Goal: Task Accomplishment & Management: Complete application form

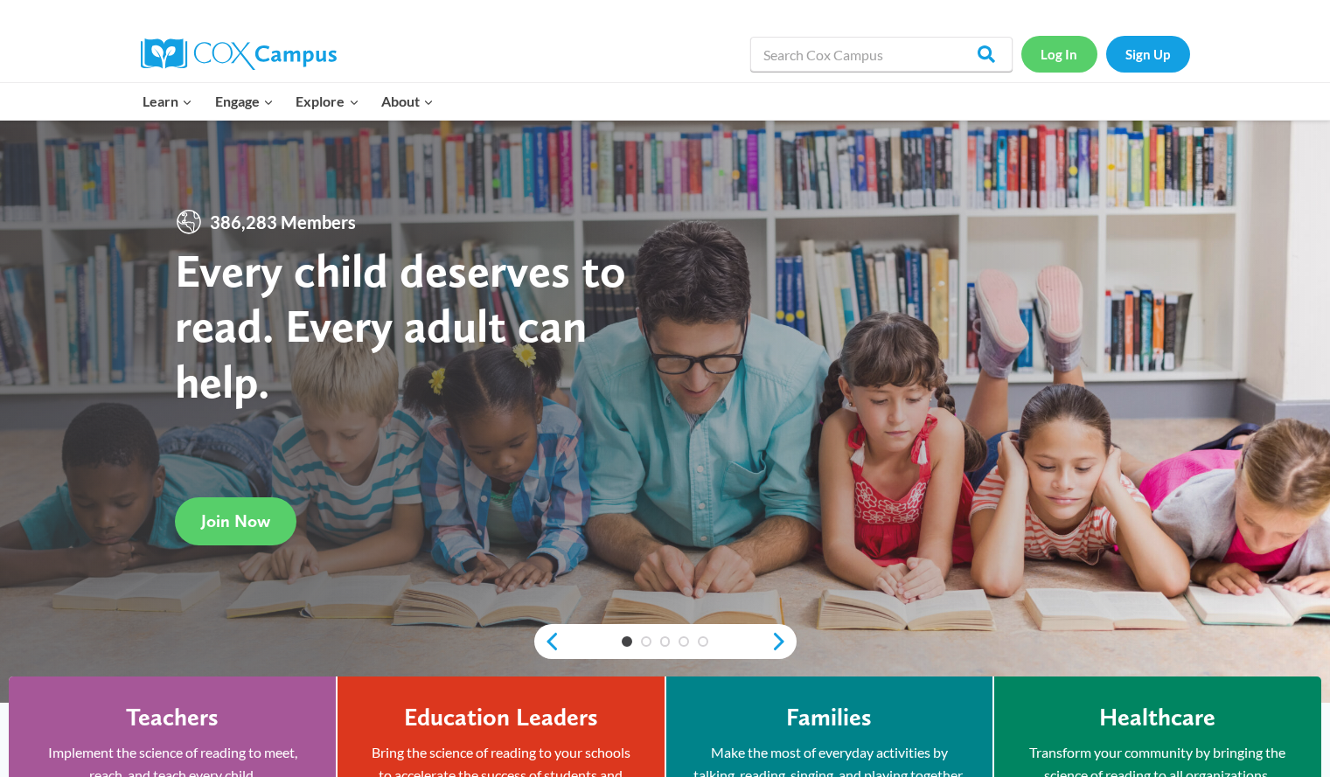
click at [1067, 45] on link "Log In" at bounding box center [1059, 54] width 76 height 36
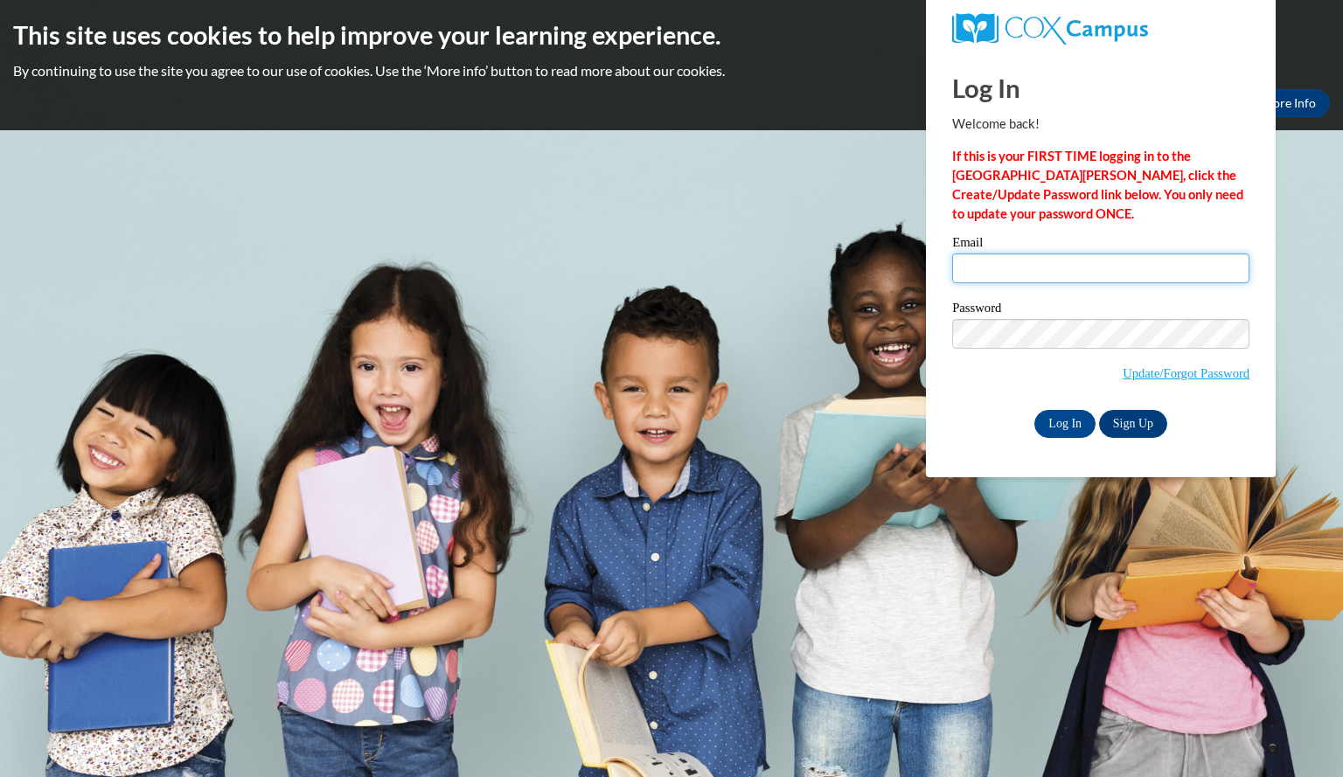
click at [1026, 270] on input "Email" at bounding box center [1100, 269] width 297 height 30
type input "ennyia.reaves7@gmail.com"
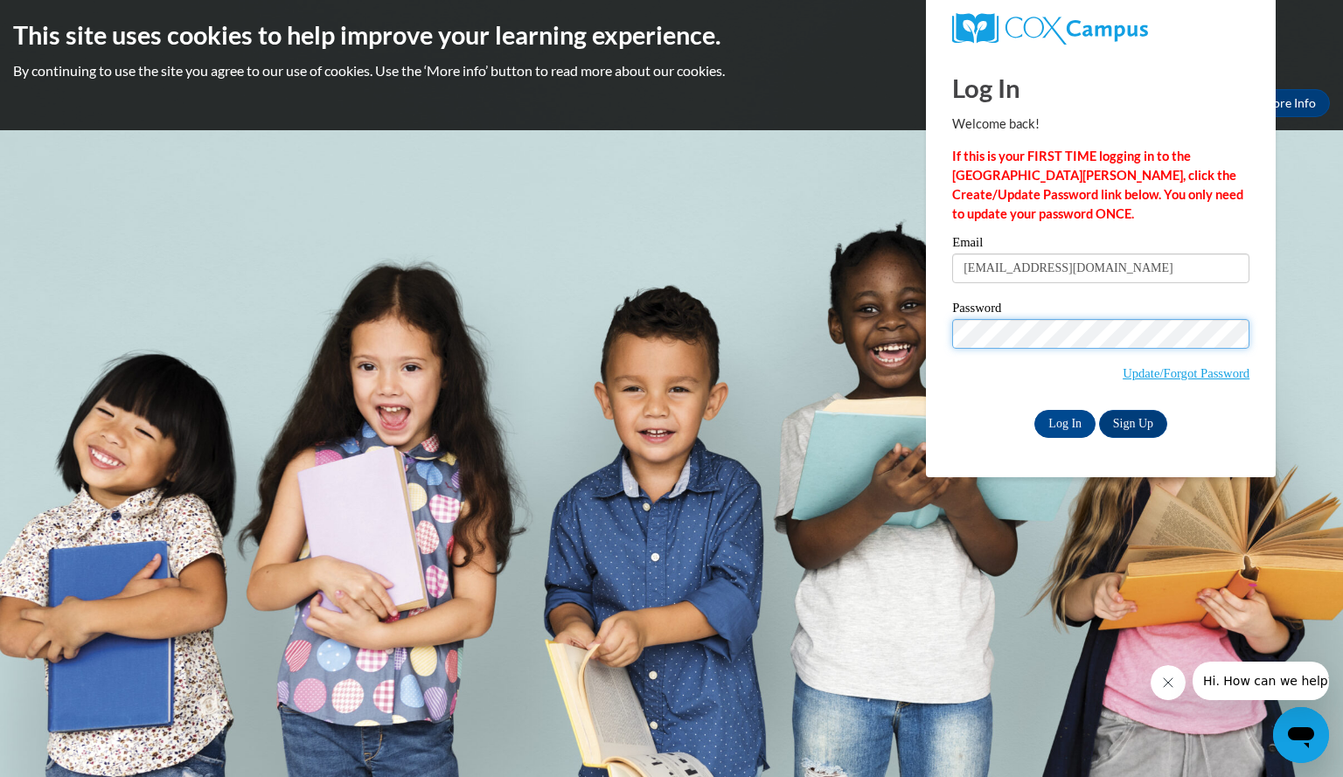
click at [1034, 410] on input "Log In" at bounding box center [1064, 424] width 61 height 28
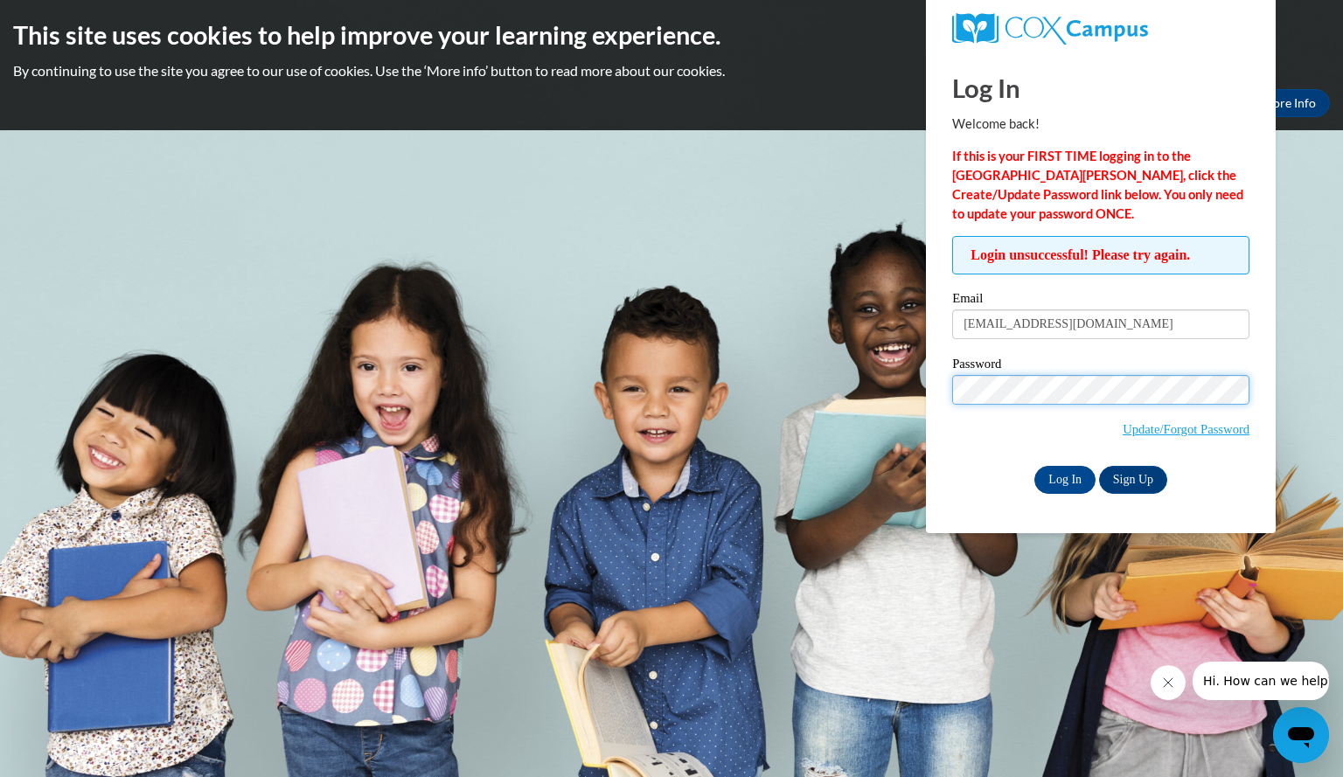
click at [1034, 466] on input "Log In" at bounding box center [1064, 480] width 61 height 28
click at [1138, 422] on link "Update/Forgot Password" at bounding box center [1186, 429] width 127 height 14
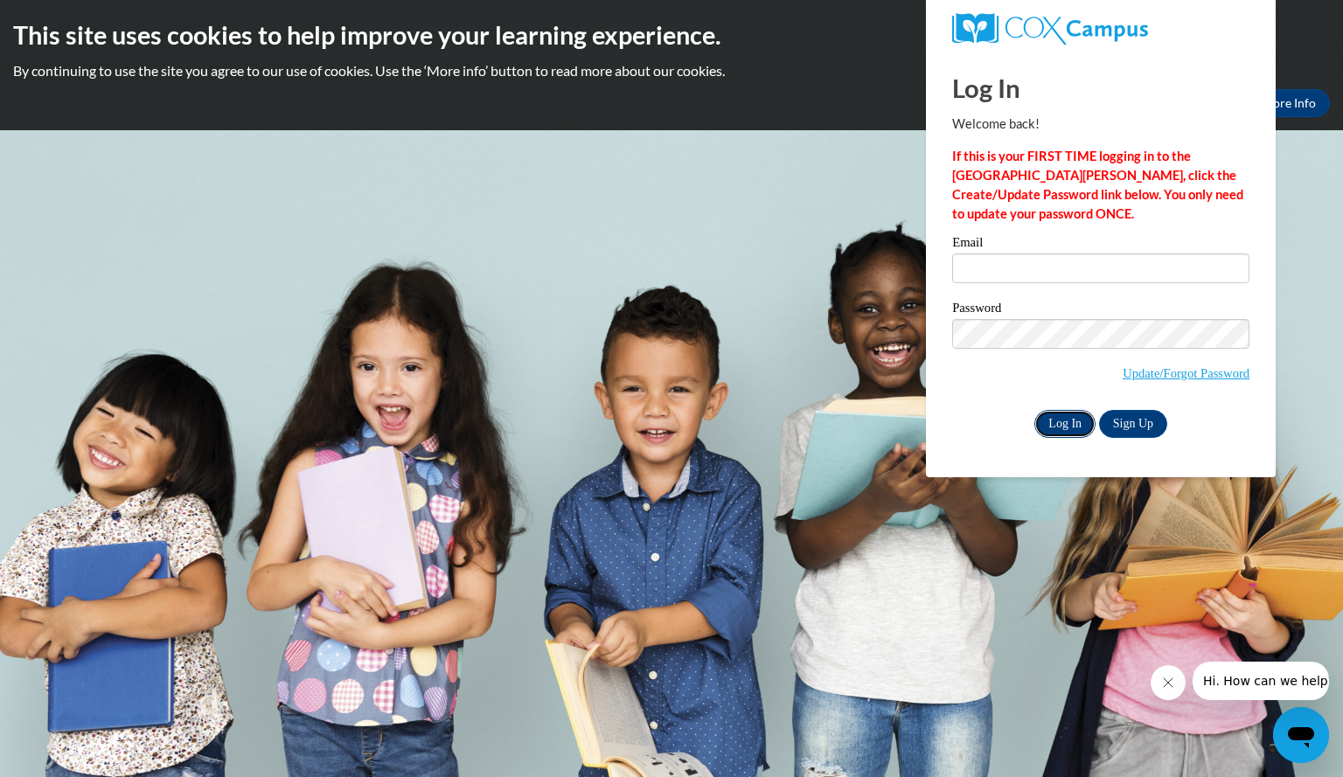
click at [1062, 428] on input "Log In" at bounding box center [1064, 424] width 61 height 28
click at [1208, 377] on link "Update/Forgot Password" at bounding box center [1186, 373] width 127 height 14
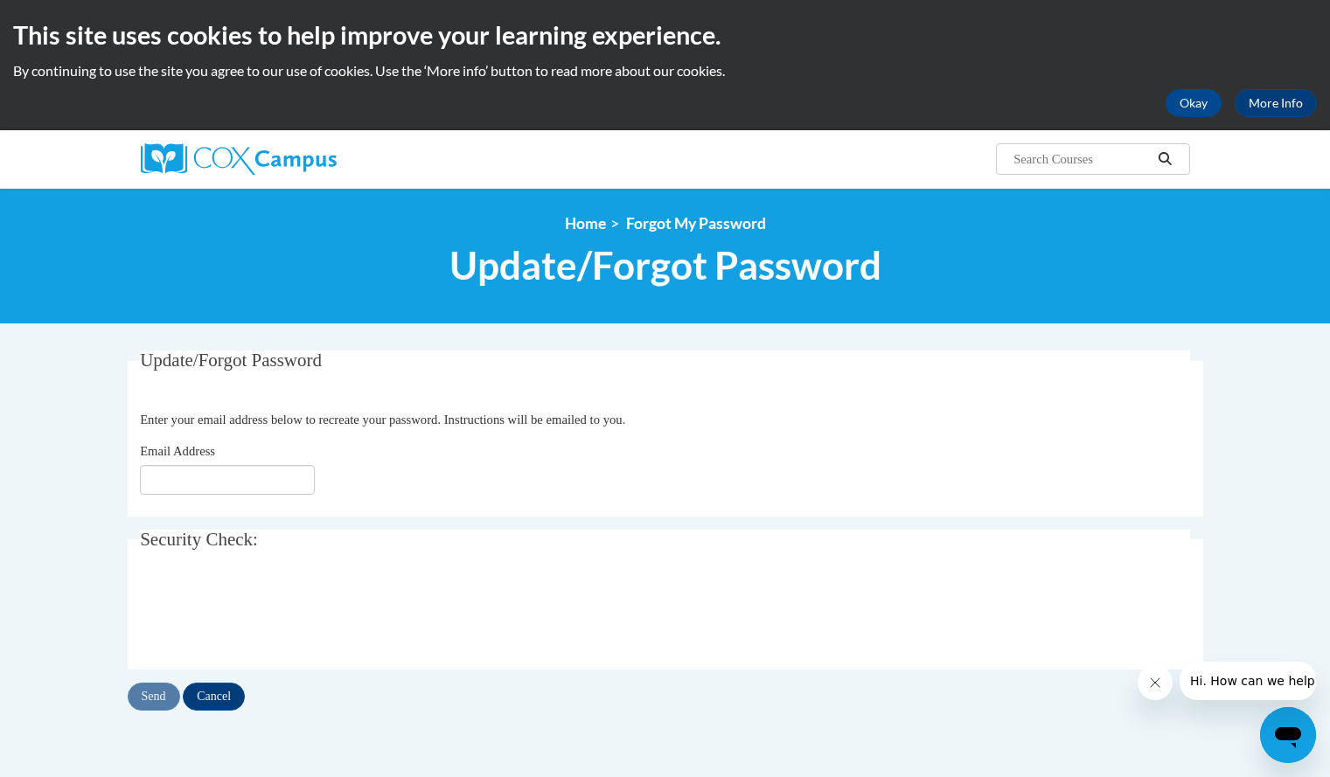
click at [237, 498] on fieldset "Update/Forgot Password Please enter your email address Enter your email address…" at bounding box center [666, 434] width 1076 height 166
click at [243, 490] on input "Email Address" at bounding box center [227, 480] width 175 height 30
type input "ennyia.reaves7@gmail.com"
click at [140, 695] on input "Send" at bounding box center [154, 697] width 52 height 28
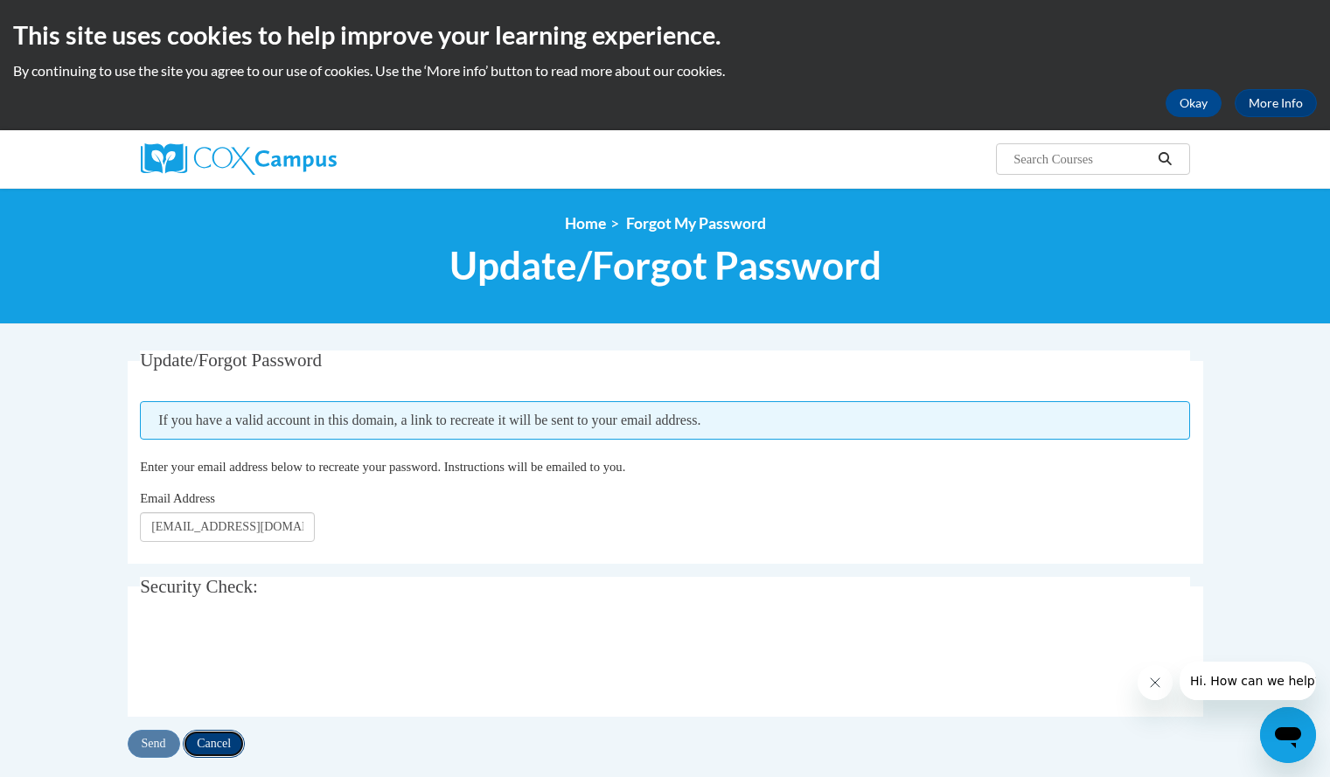
click at [203, 737] on input "Cancel" at bounding box center [214, 744] width 62 height 28
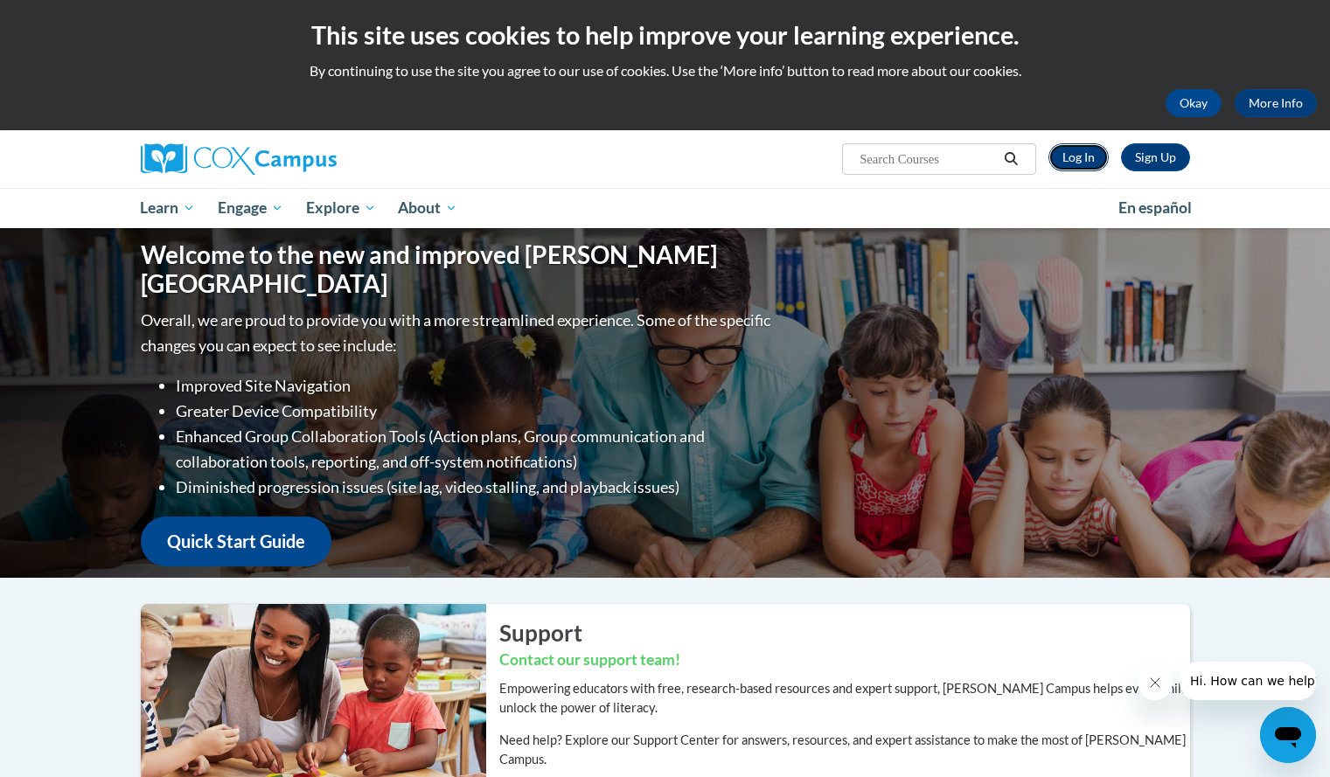
click at [1055, 161] on link "Log In" at bounding box center [1078, 157] width 60 height 28
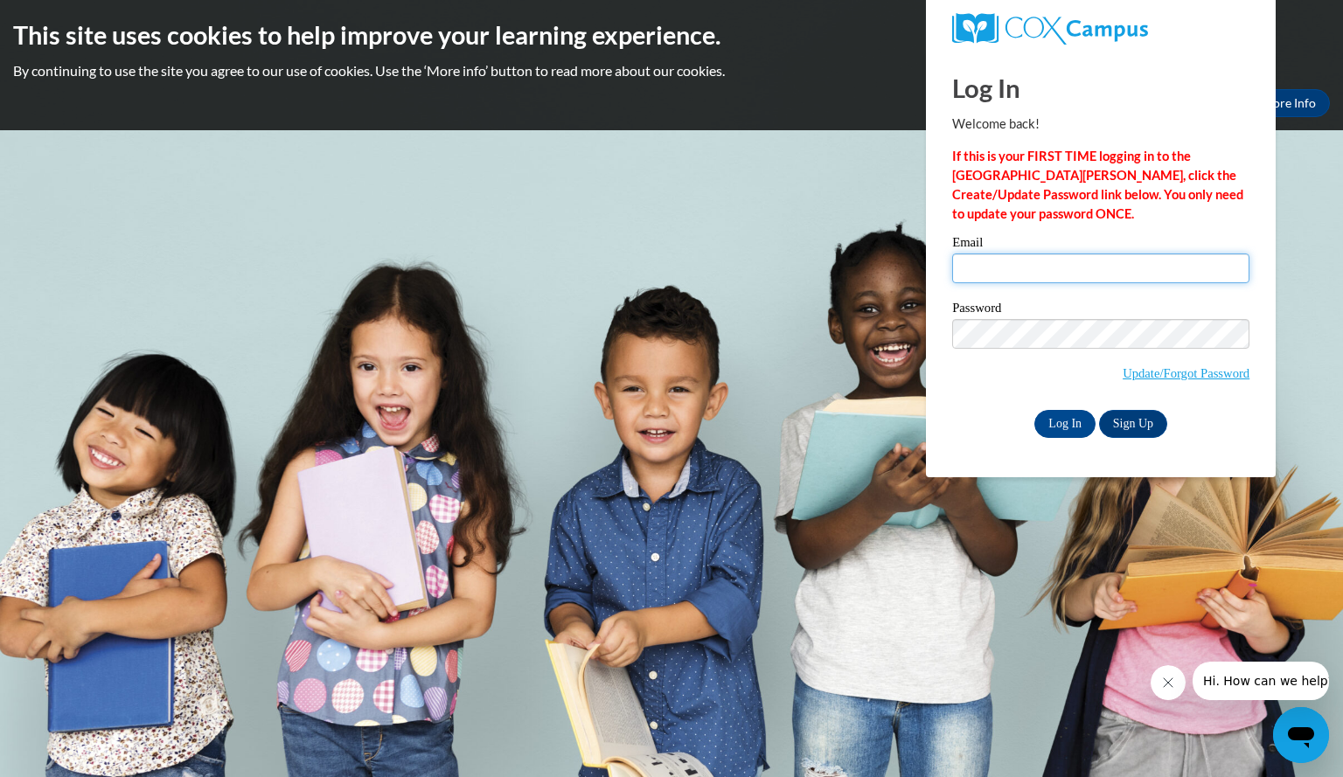
click at [1037, 266] on input "Email" at bounding box center [1100, 269] width 297 height 30
type input "ennyia.reaves7@gmail.com"
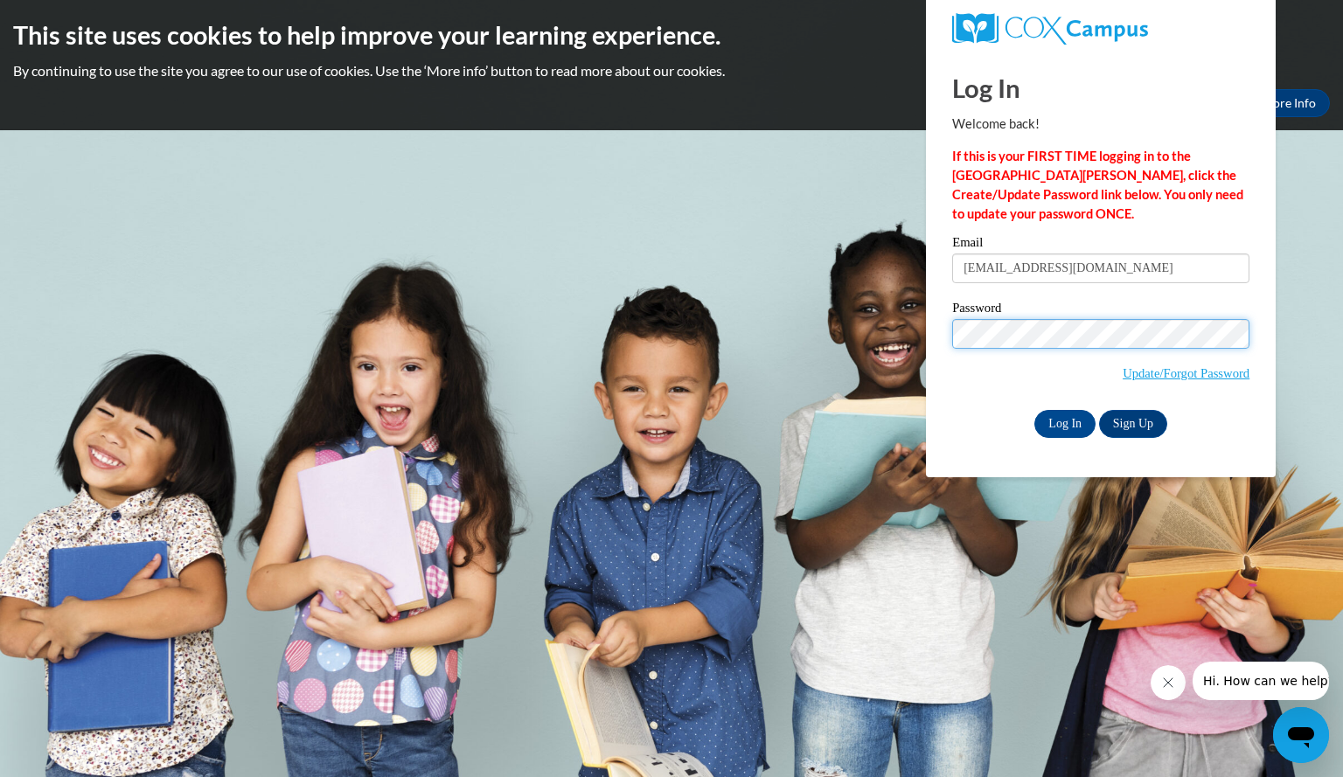
click at [1034, 410] on input "Log In" at bounding box center [1064, 424] width 61 height 28
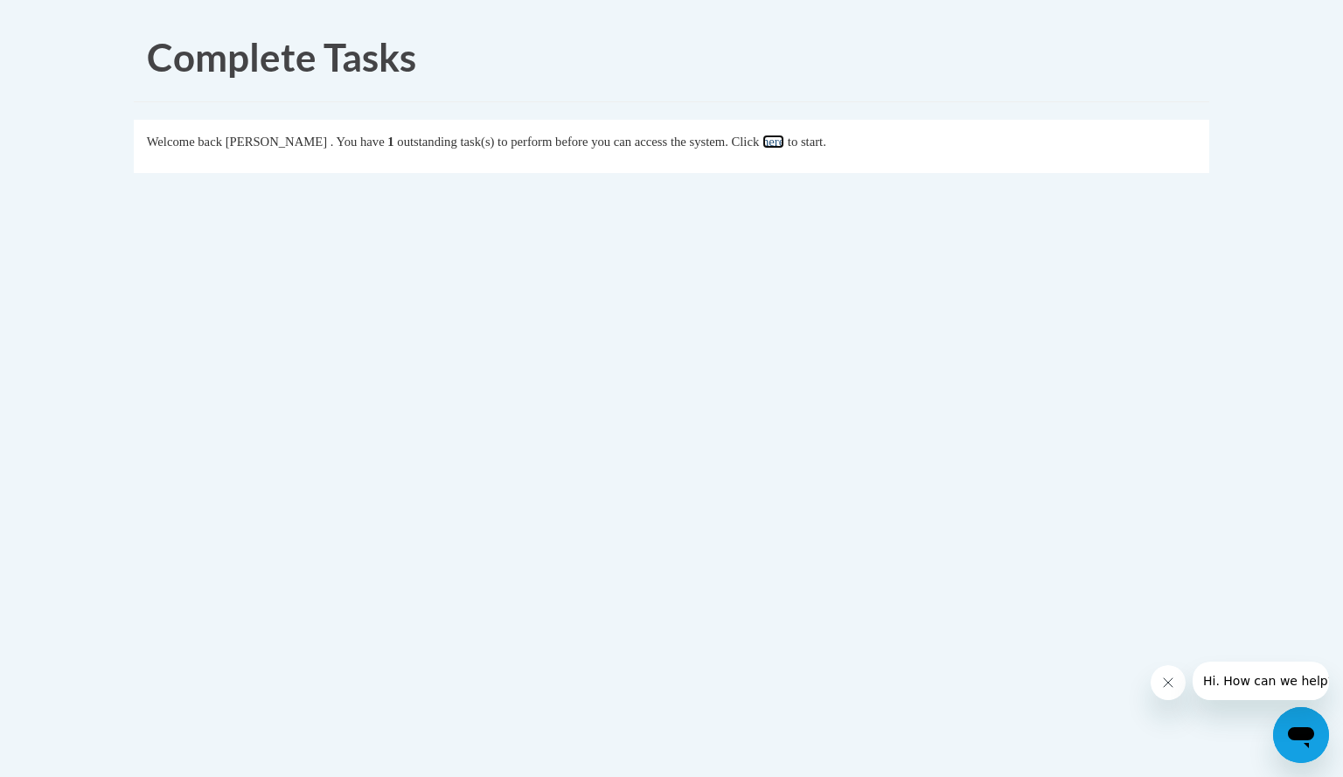
click at [784, 144] on link "here" at bounding box center [774, 142] width 22 height 14
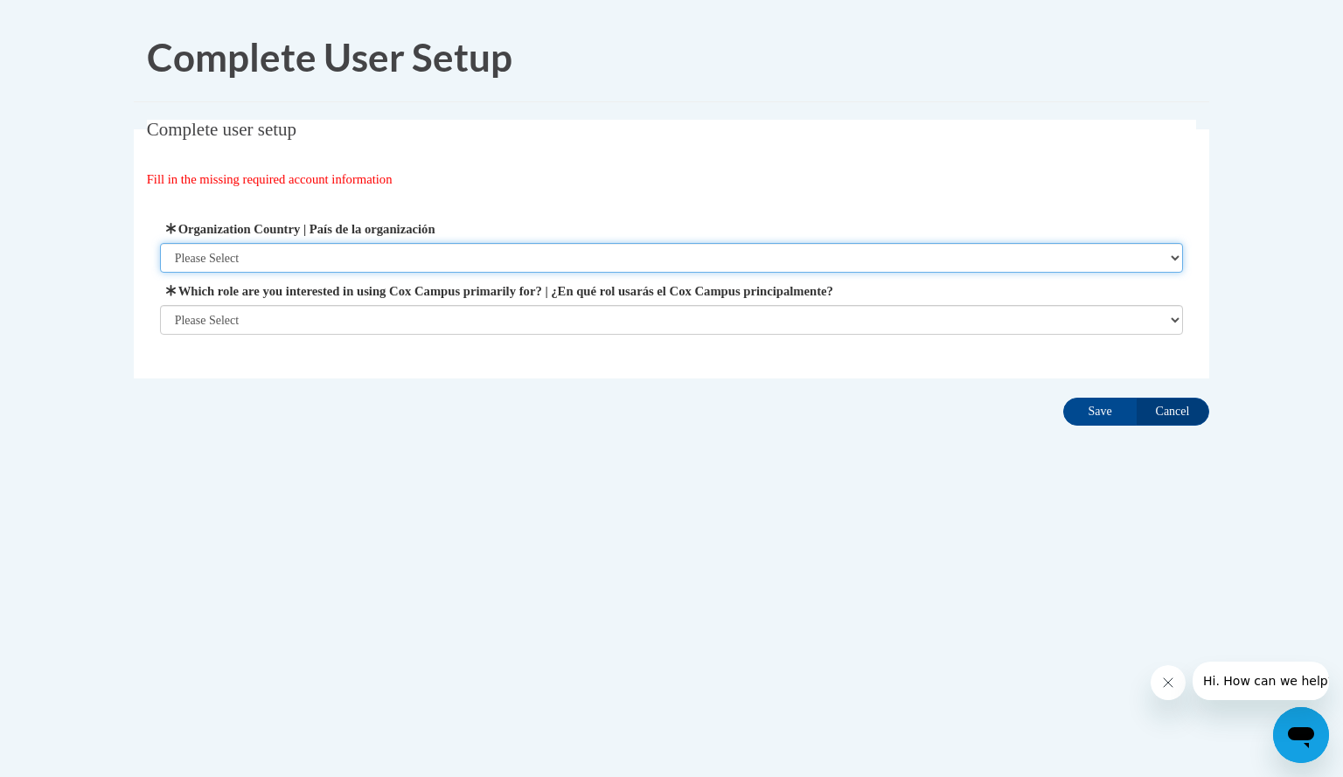
click at [659, 245] on select "Please Select United States | Estados Unidos Outside of the United States | Fue…" at bounding box center [672, 258] width 1024 height 30
select select "ad49bcad-a171-4b2e-b99c-48b446064914"
click at [160, 243] on select "Please Select United States | Estados Unidos Outside of the United States | Fue…" at bounding box center [672, 258] width 1024 height 30
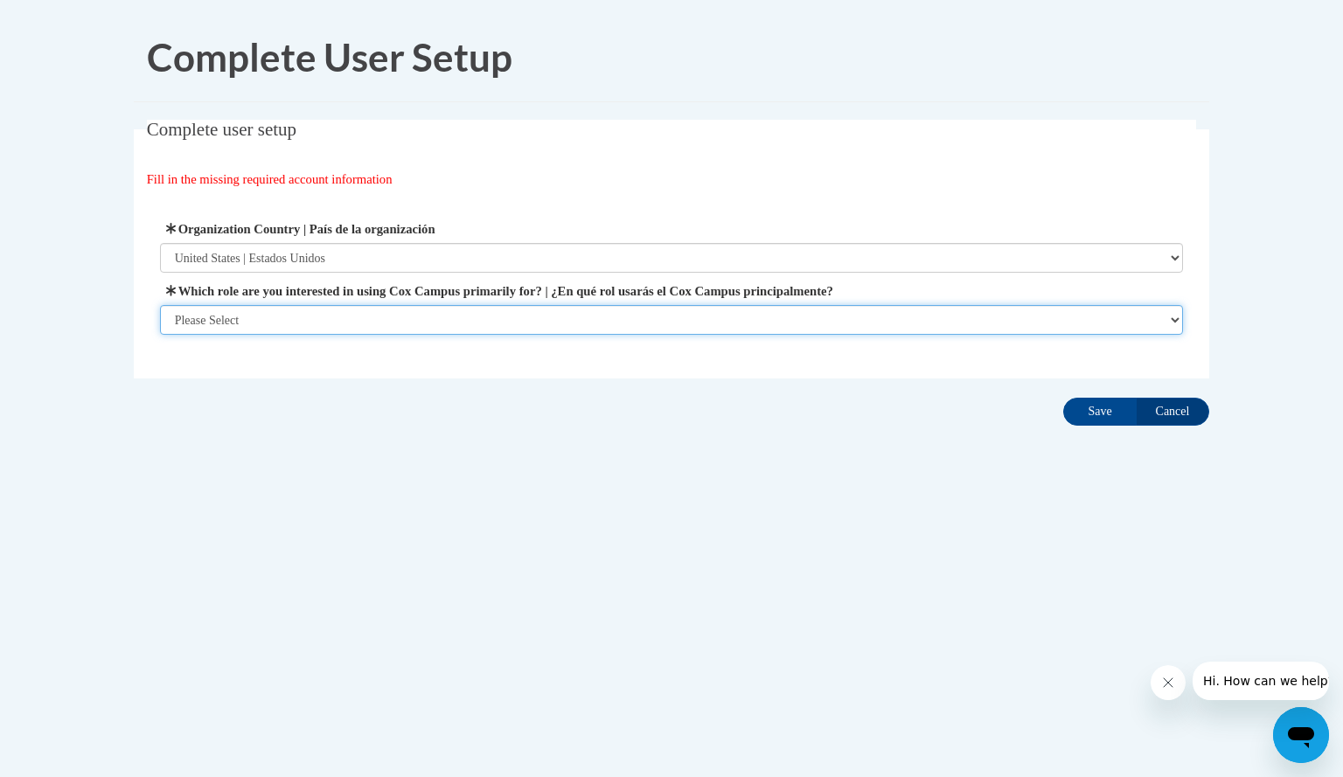
click at [499, 330] on select "Please Select College/University | Colegio/Universidad Community/Nonprofit Part…" at bounding box center [672, 320] width 1024 height 30
select select "fbf2d438-af2f-41f8-98f1-81c410e29de3"
click at [160, 335] on select "Please Select College/University | Colegio/Universidad Community/Nonprofit Part…" at bounding box center [672, 320] width 1024 height 30
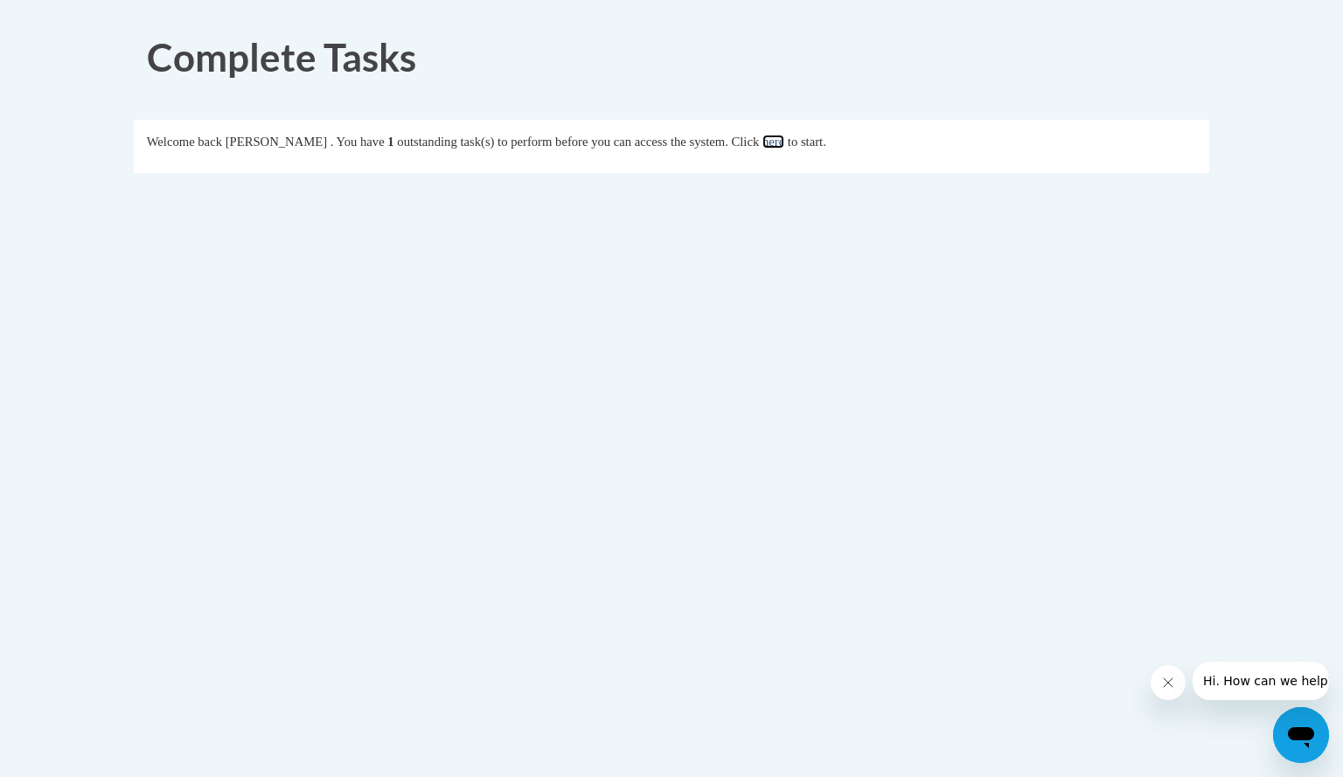
click at [784, 137] on link "here" at bounding box center [774, 142] width 22 height 14
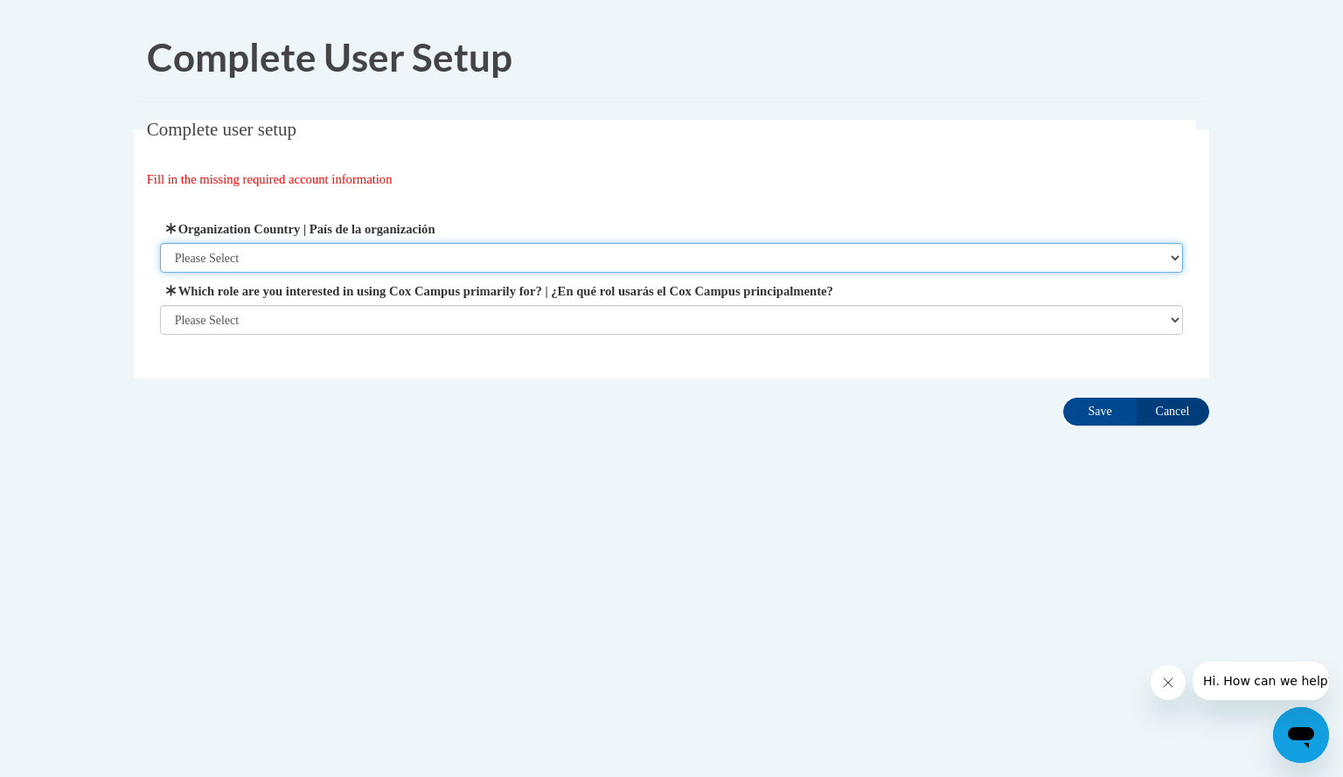
click at [352, 260] on select "Please Select United States | Estados Unidos Outside of the United States | Fue…" at bounding box center [672, 258] width 1024 height 30
select select "ad49bcad-a171-4b2e-b99c-48b446064914"
click at [160, 243] on select "Please Select United States | Estados Unidos Outside of the United States | Fue…" at bounding box center [672, 258] width 1024 height 30
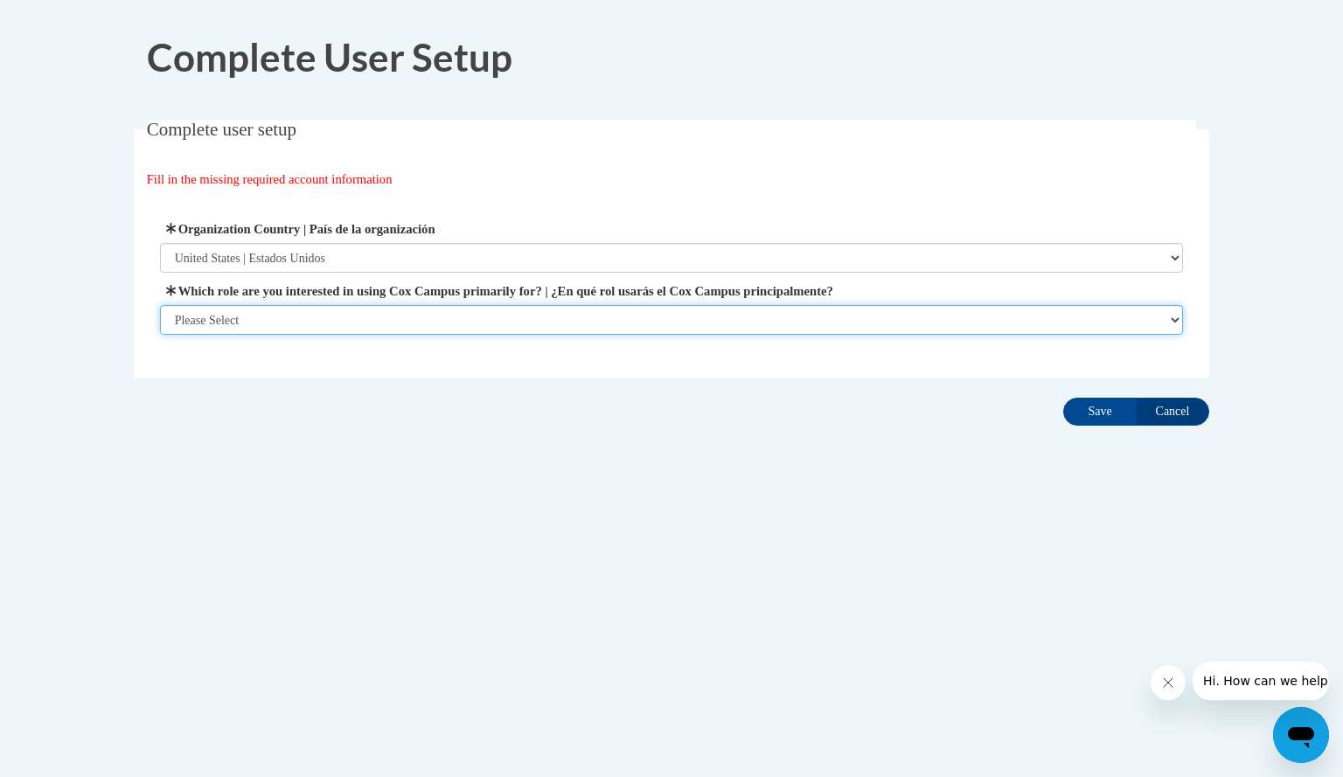
click at [346, 306] on select "Please Select College/University | Colegio/Universidad Community/Nonprofit Part…" at bounding box center [672, 320] width 1024 height 30
select select "fbf2d438-af2f-41f8-98f1-81c410e29de3"
click at [160, 335] on select "Please Select College/University | Colegio/Universidad Community/Nonprofit Part…" at bounding box center [672, 320] width 1024 height 30
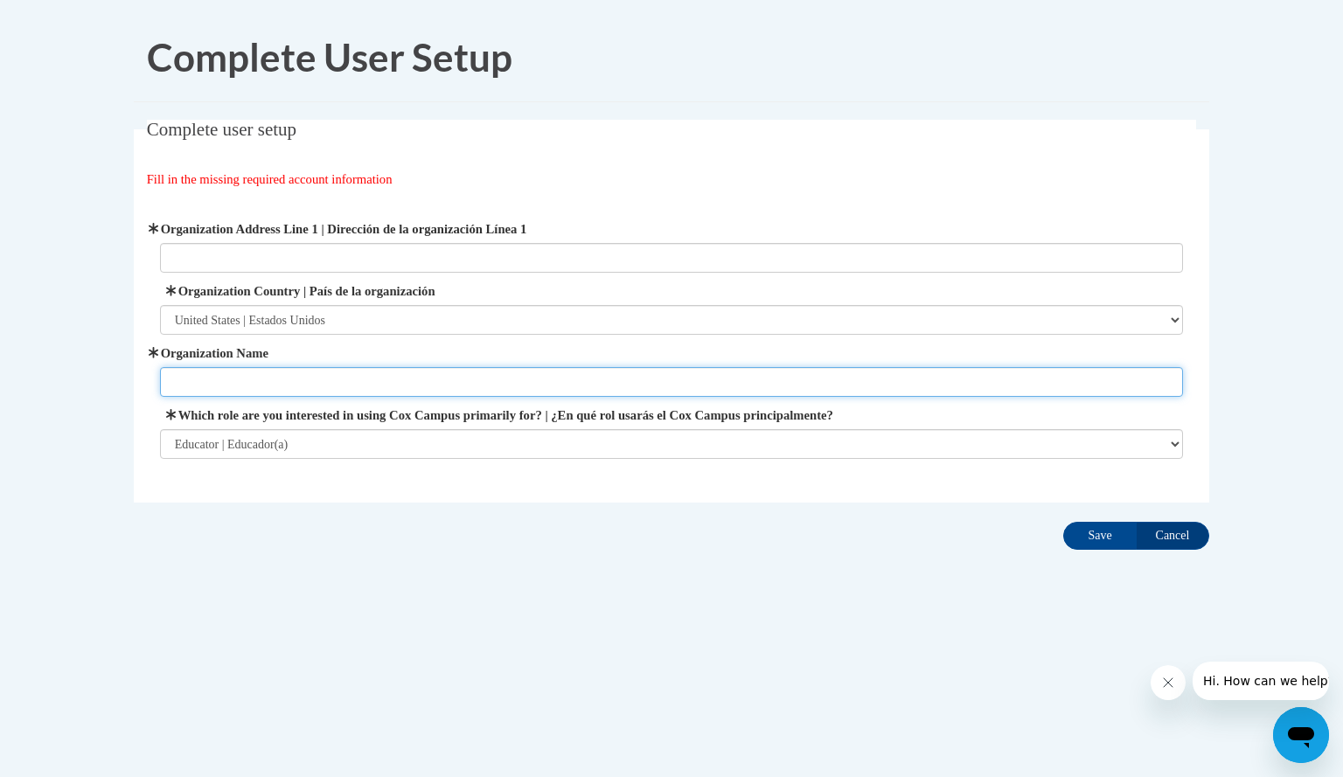
click at [301, 391] on input "Organization Name" at bounding box center [672, 382] width 1024 height 30
type input "Happy Kiddos"
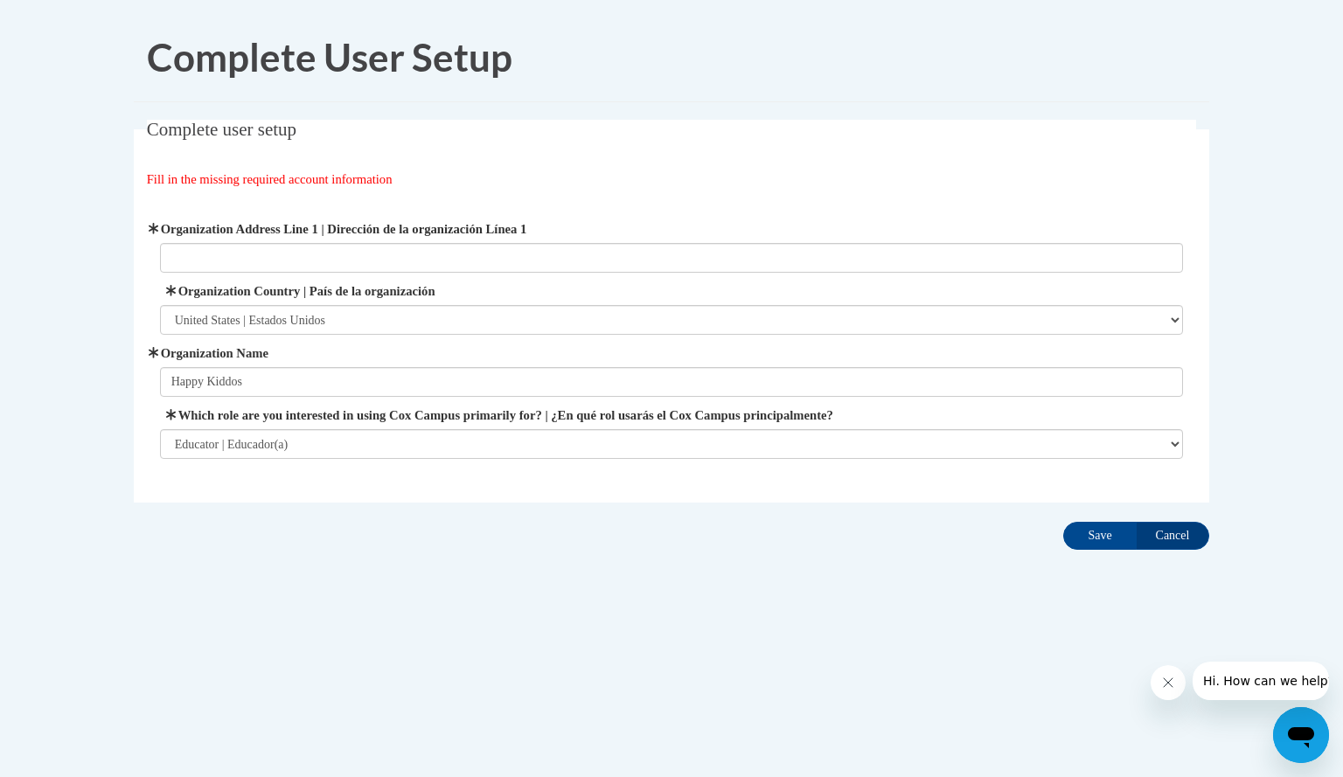
click at [696, 279] on div "Organization Address Line 1 | Dirección de la organización Línea 1 Organization…" at bounding box center [672, 339] width 1024 height 240
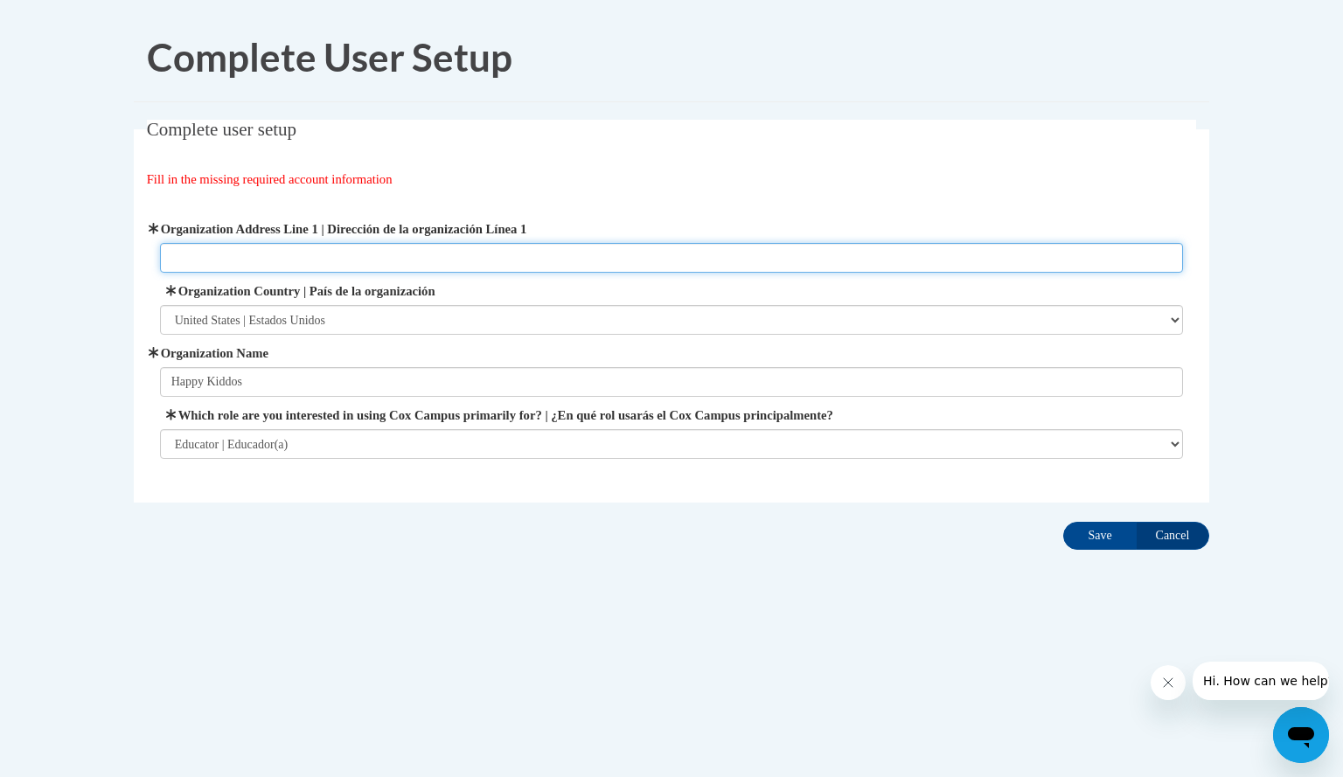
click at [694, 259] on input "Organization Address Line 1 | Dirección de la organización Línea 1" at bounding box center [672, 258] width 1024 height 30
type input "1340 Parsons Ave"
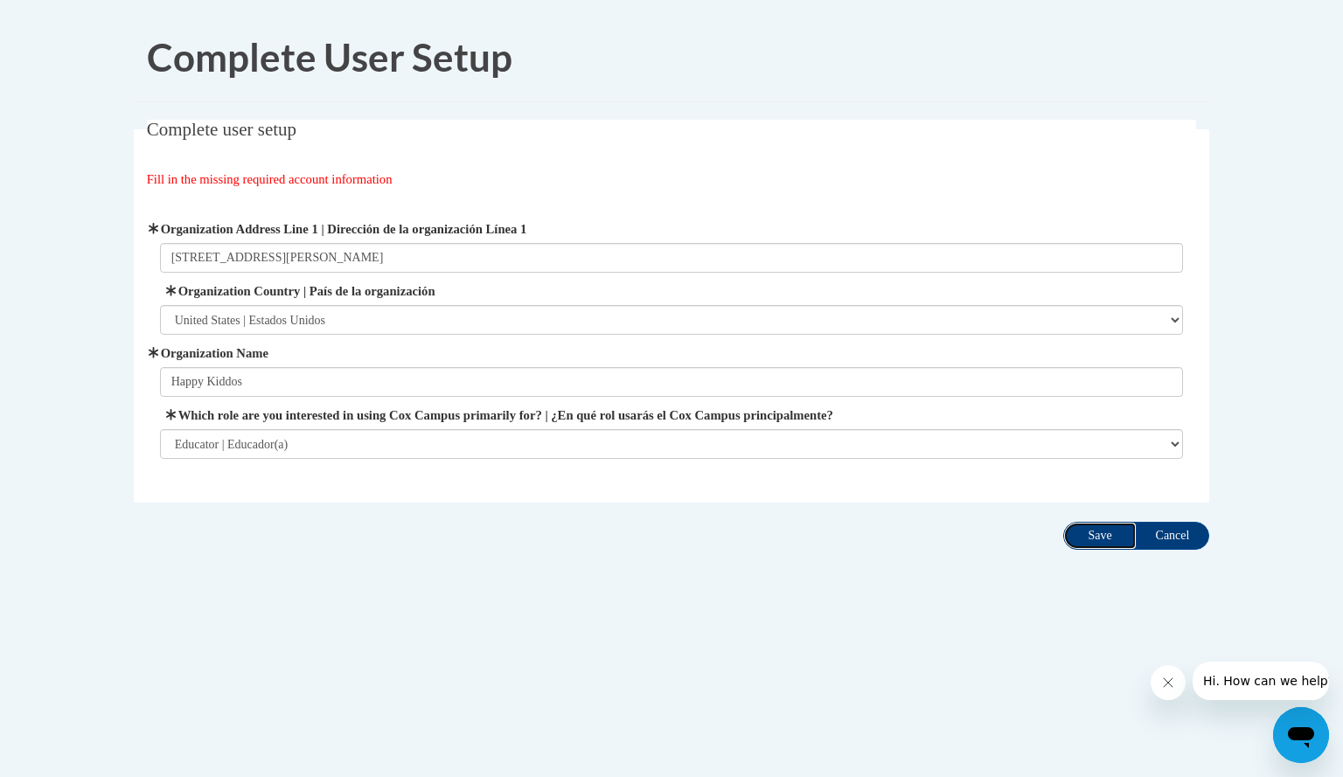
click at [1094, 535] on input "Save" at bounding box center [1099, 536] width 73 height 28
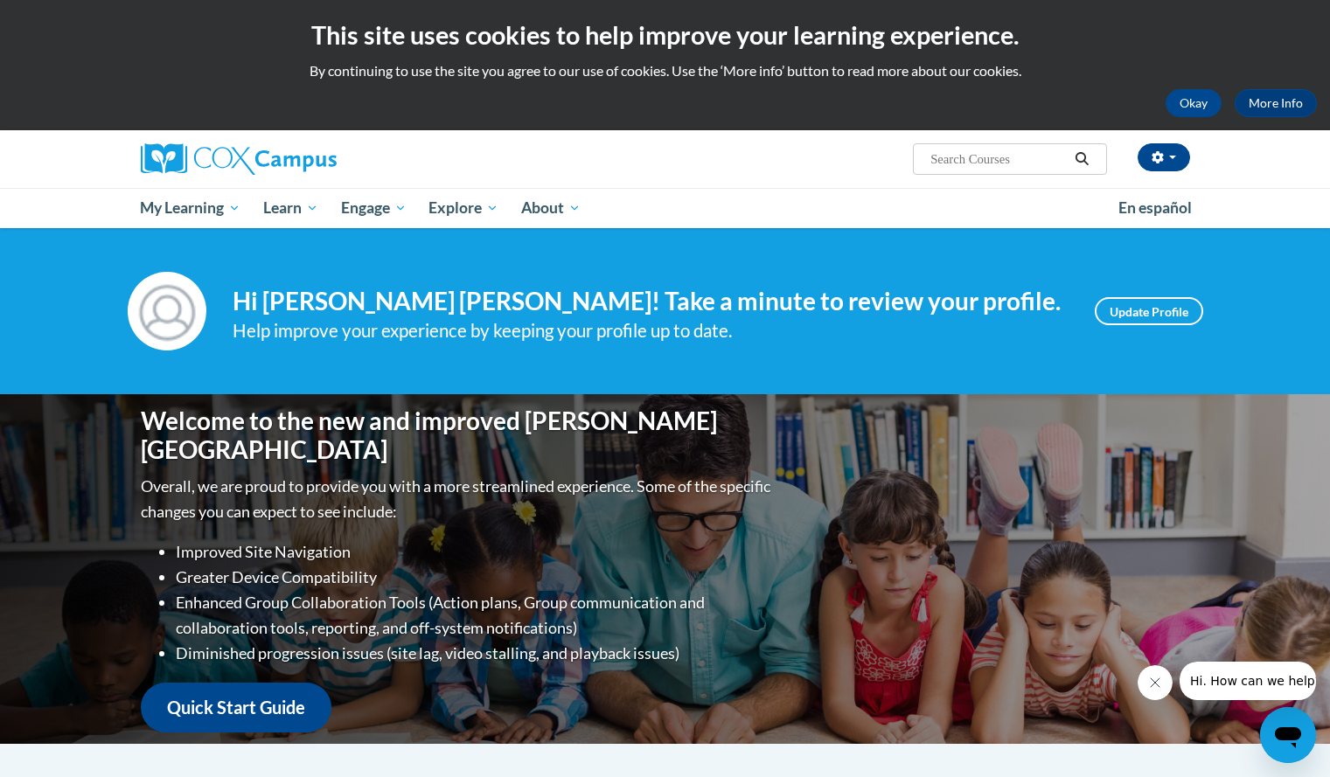
drag, startPoint x: 1188, startPoint y: 101, endPoint x: 1286, endPoint y: 307, distance: 228.0
click at [1286, 307] on div "Your profile Hi Ennyia Reaves! Take a minute to review your profile. Help impro…" at bounding box center [665, 311] width 1330 height 166
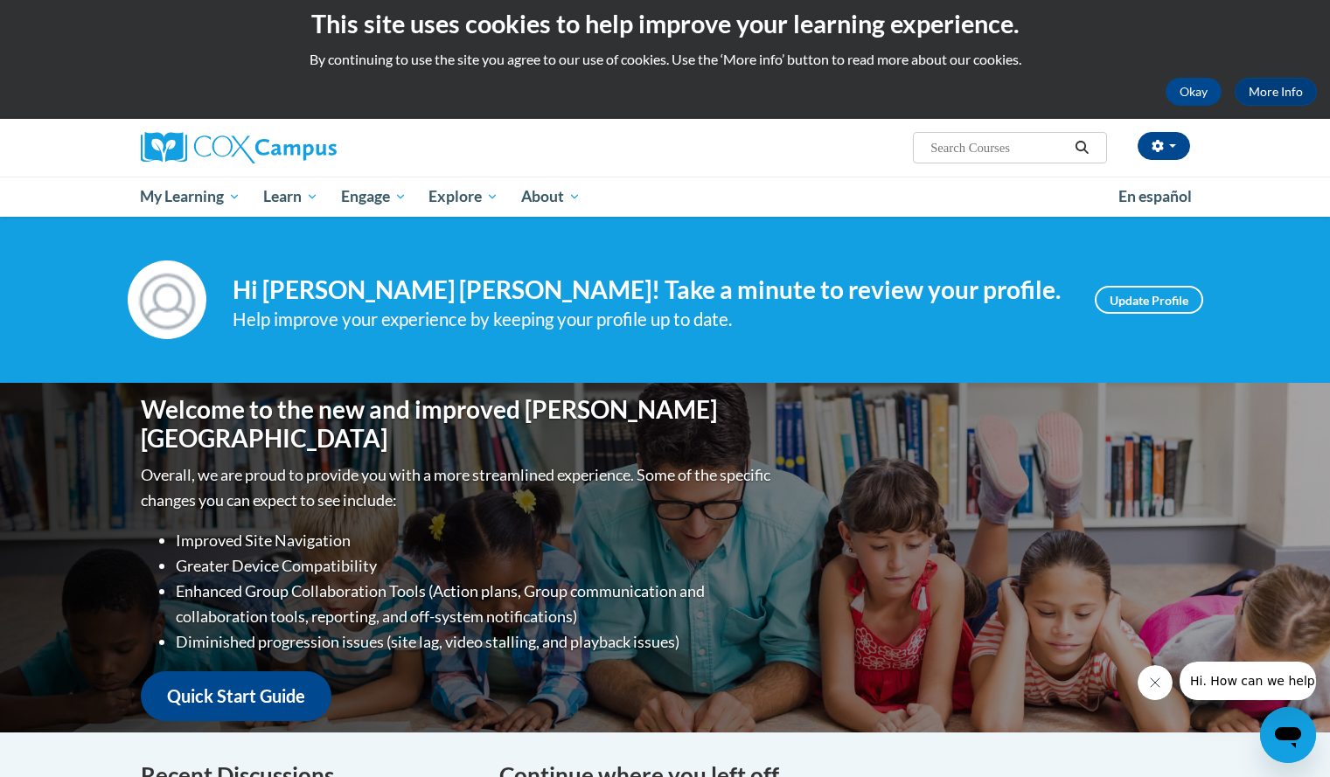
scroll to position [3, 0]
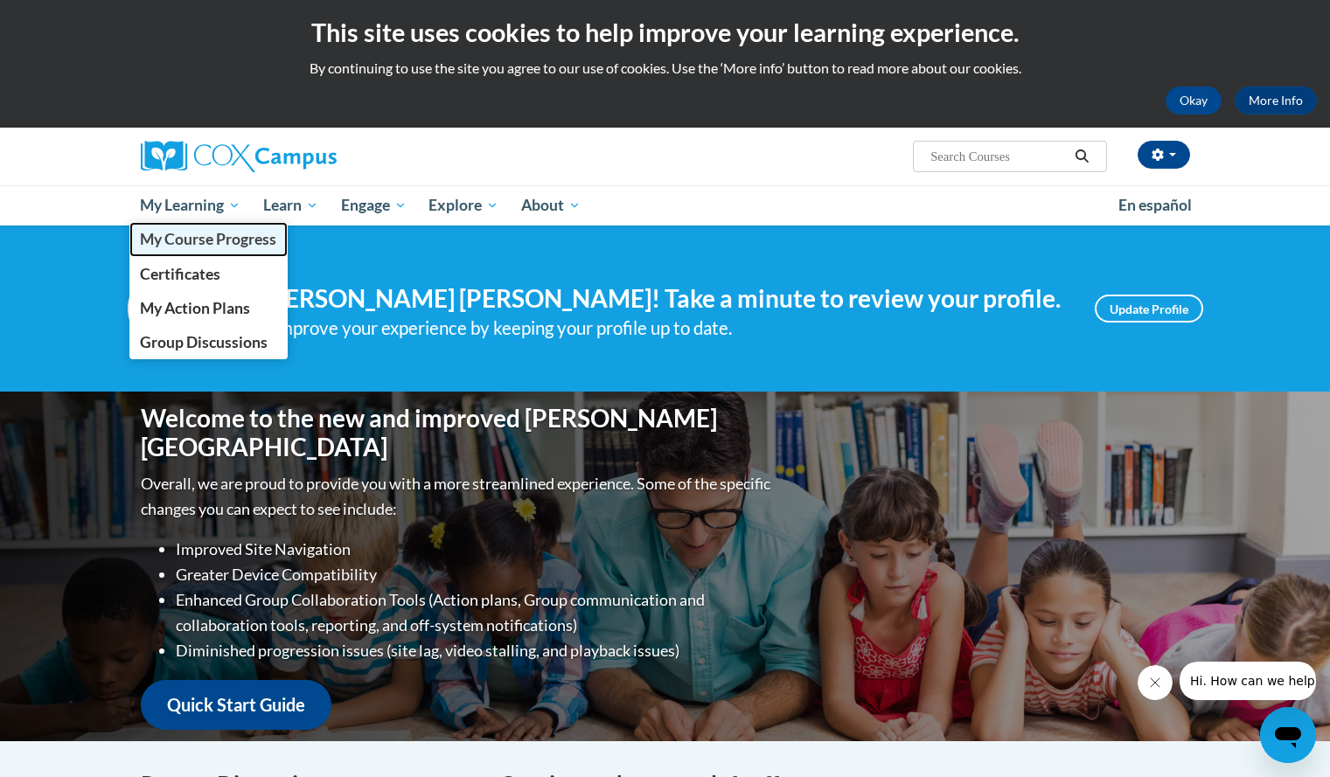
click at [223, 236] on span "My Course Progress" at bounding box center [208, 239] width 136 height 18
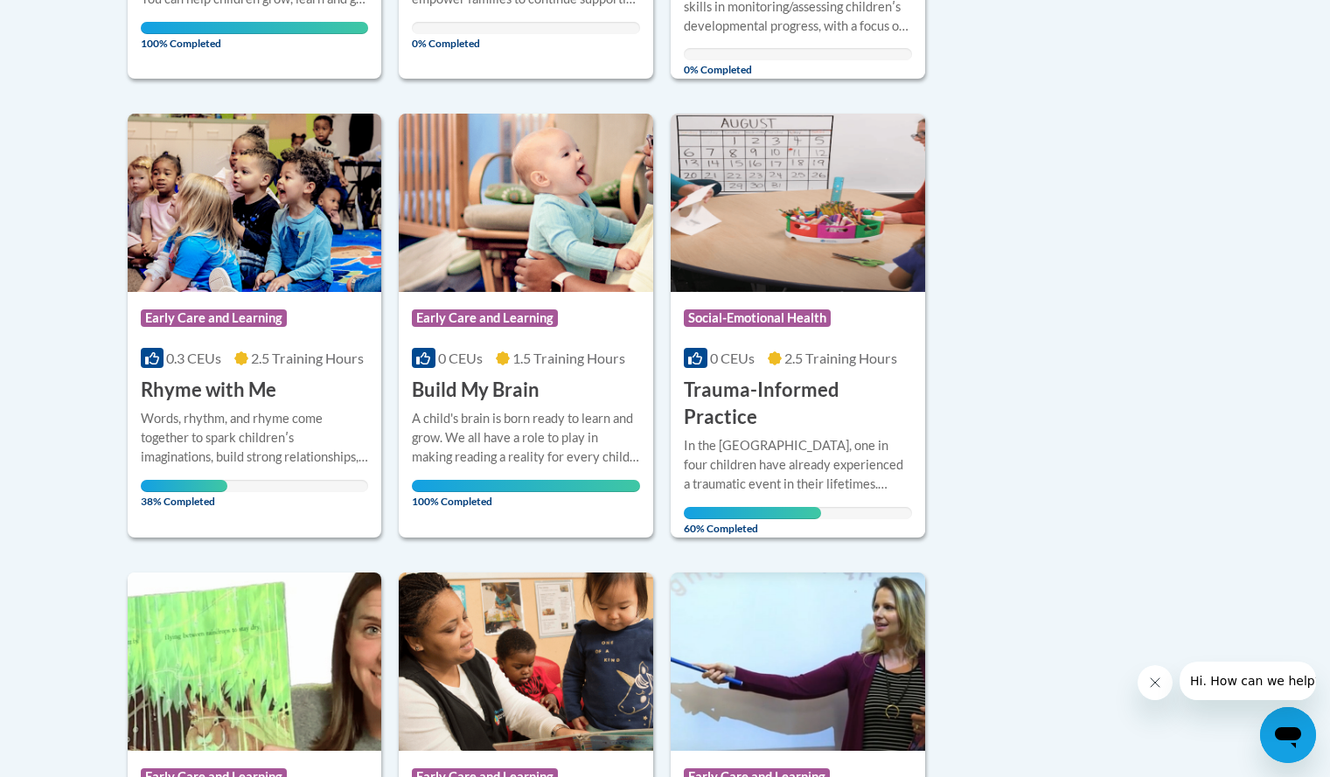
scroll to position [789, 0]
